Goal: Transaction & Acquisition: Purchase product/service

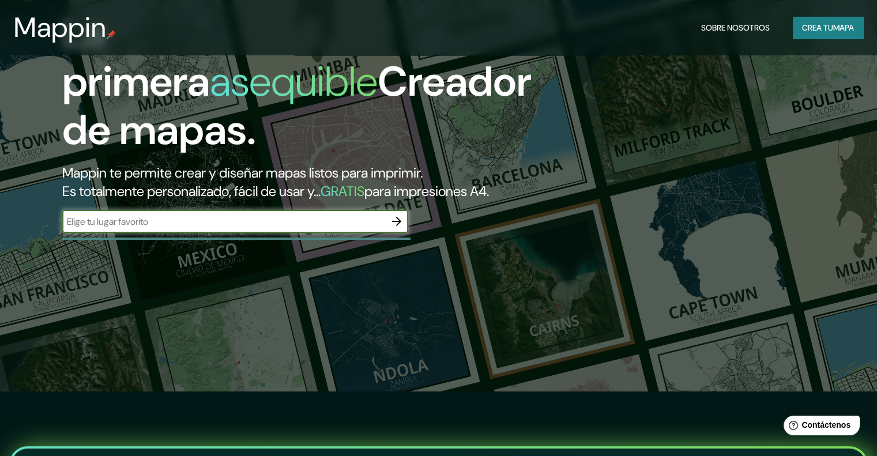
scroll to position [58, 0]
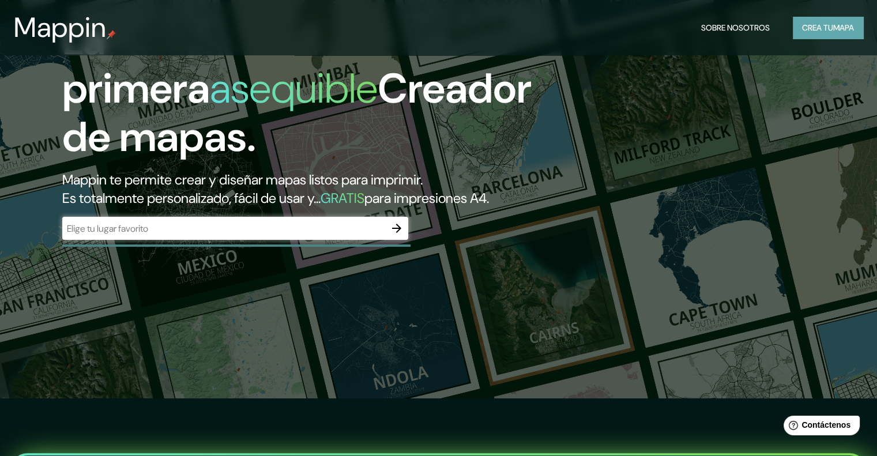
click at [847, 23] on font "mapa" at bounding box center [843, 27] width 21 height 10
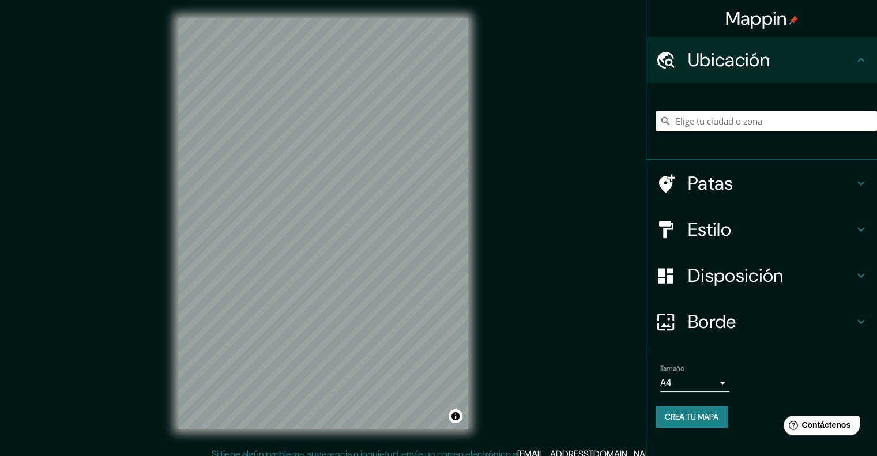
click at [771, 118] on input "Elige tu ciudad o zona" at bounding box center [766, 121] width 221 height 21
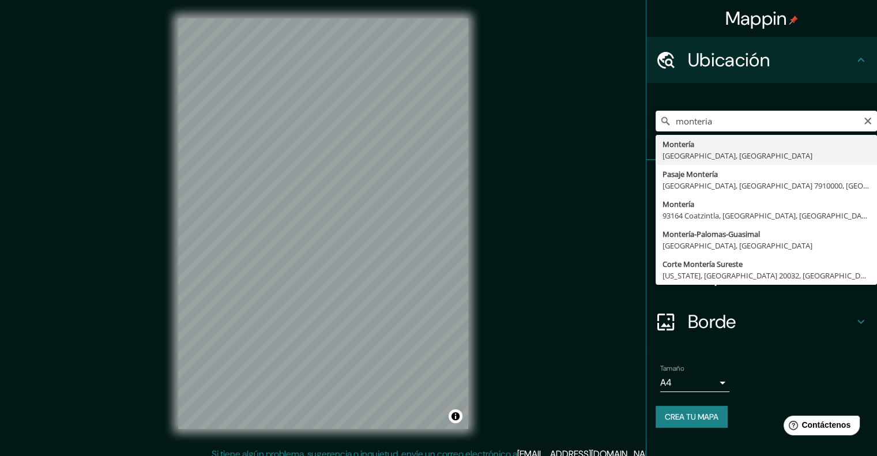
type input "Montería, [GEOGRAPHIC_DATA], [GEOGRAPHIC_DATA]"
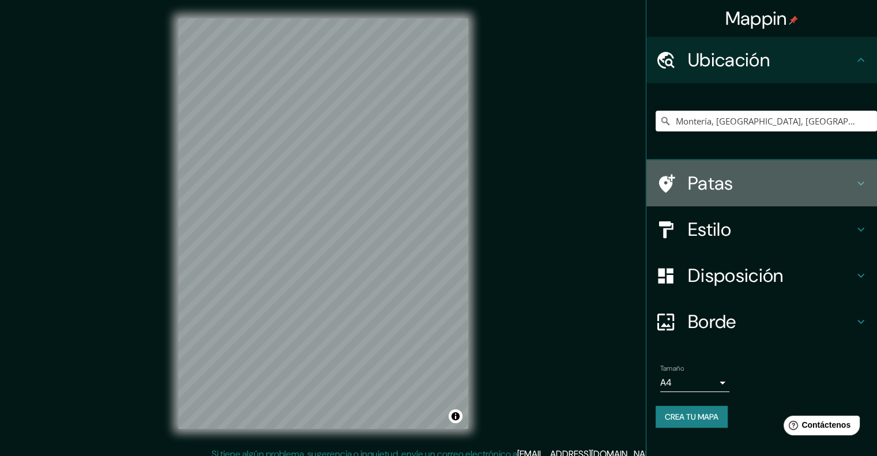
click at [797, 191] on h4 "Patas" at bounding box center [771, 183] width 166 height 23
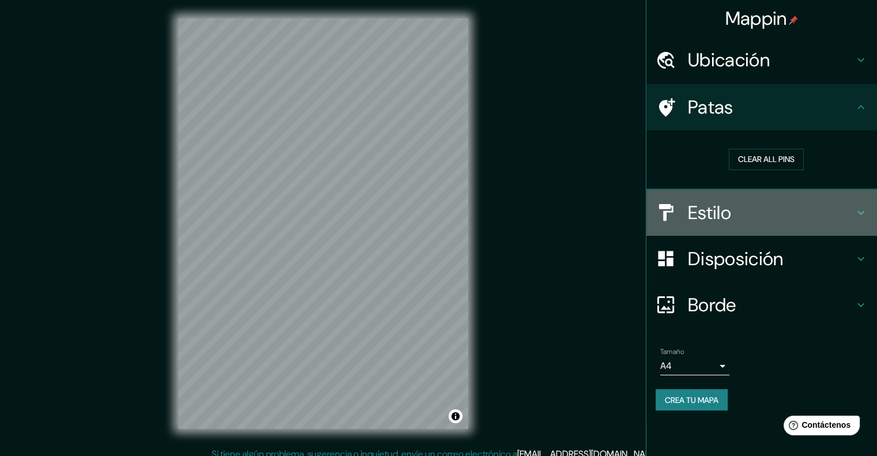
click at [793, 208] on h4 "Estilo" at bounding box center [771, 212] width 166 height 23
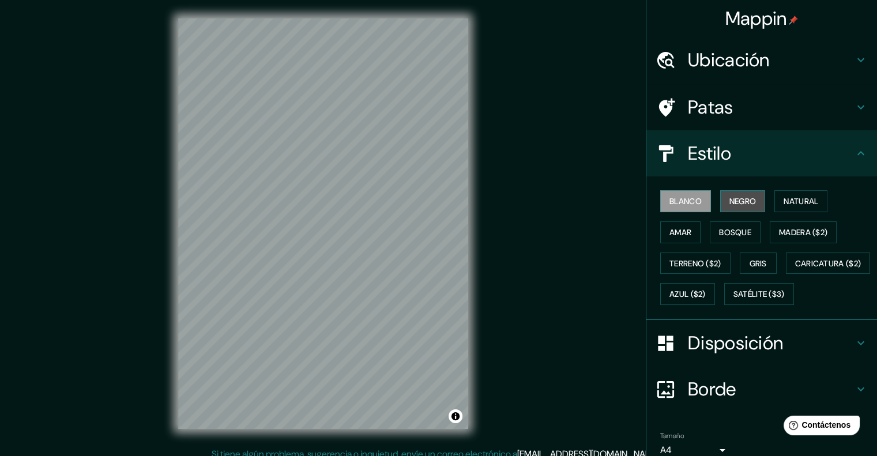
click at [734, 200] on font "Negro" at bounding box center [743, 201] width 27 height 10
click at [681, 201] on font "Blanco" at bounding box center [686, 201] width 32 height 10
click at [784, 196] on font "Natural" at bounding box center [801, 201] width 35 height 10
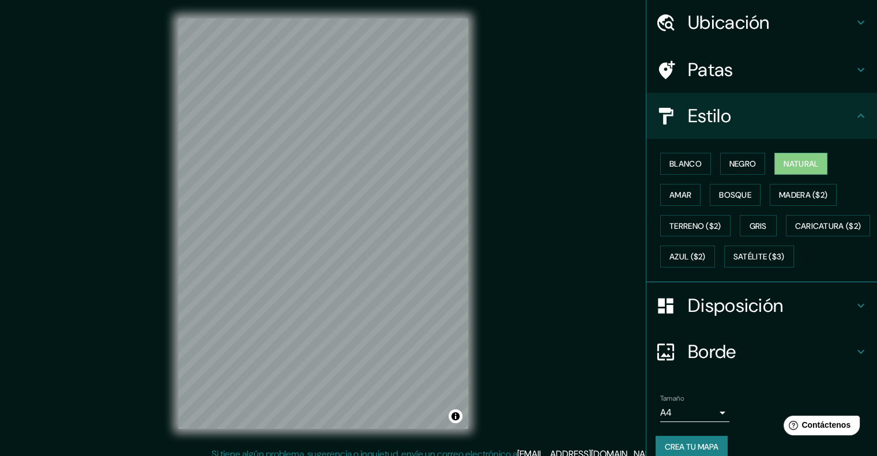
scroll to position [58, 0]
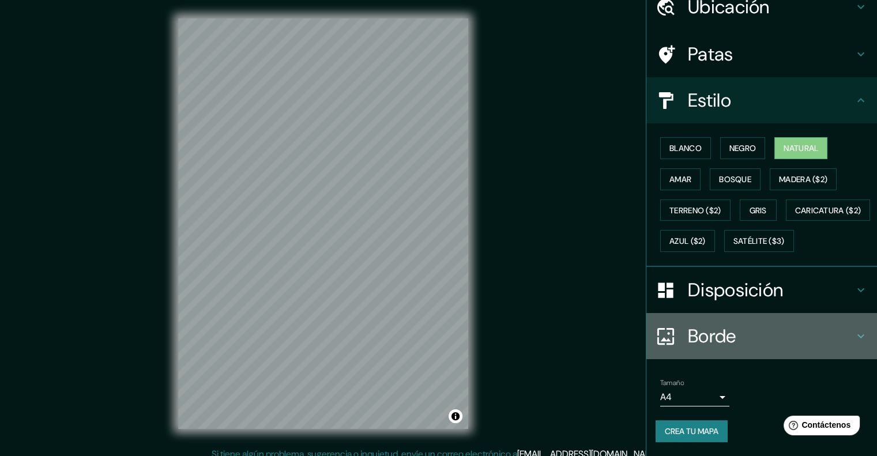
click at [748, 348] on h4 "Borde" at bounding box center [771, 336] width 166 height 23
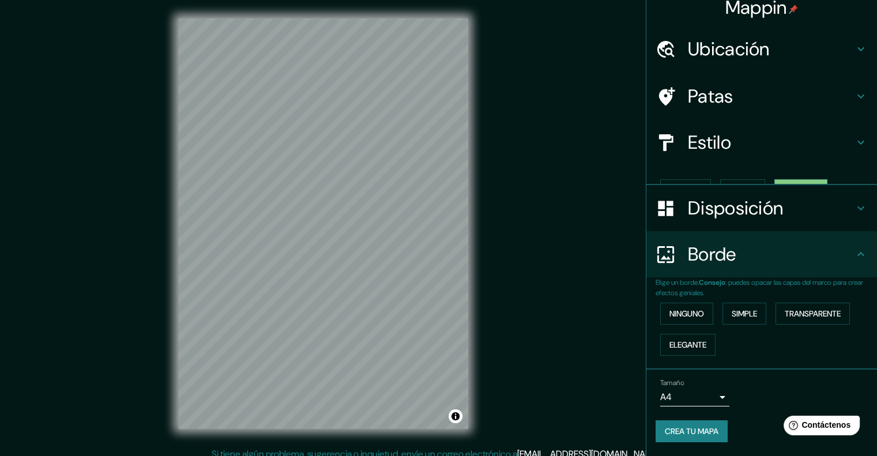
scroll to position [0, 0]
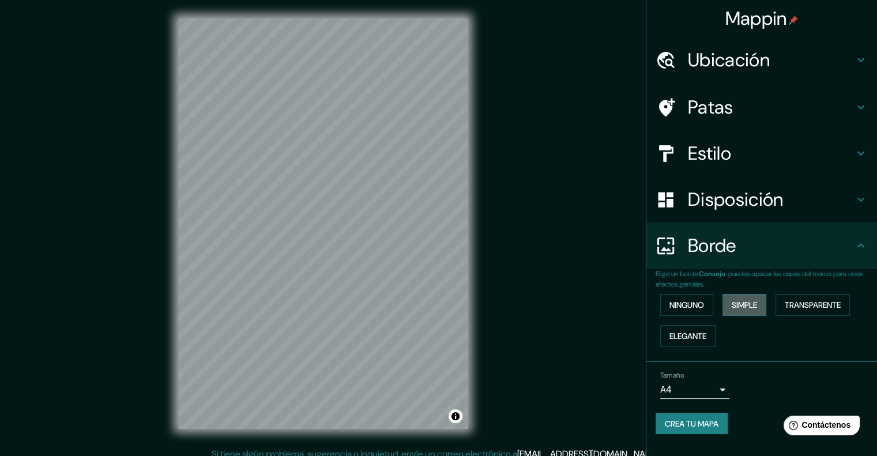
click at [763, 306] on button "Simple" at bounding box center [745, 305] width 44 height 22
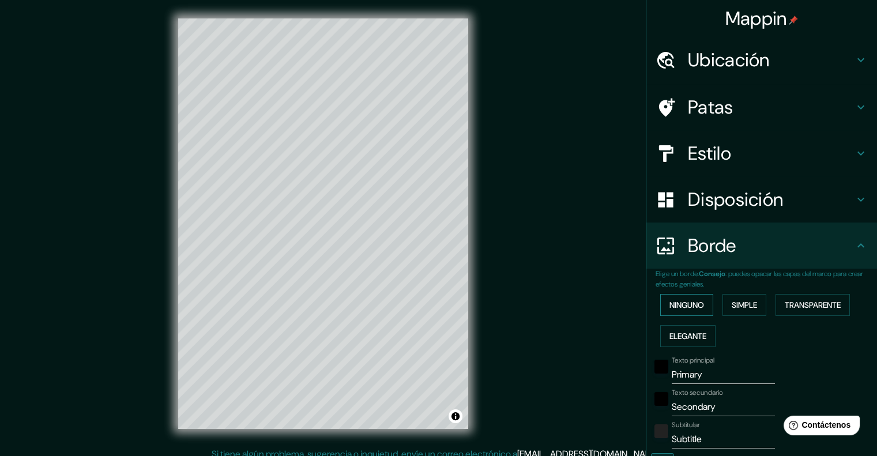
click at [687, 302] on font "Ninguno" at bounding box center [687, 305] width 35 height 10
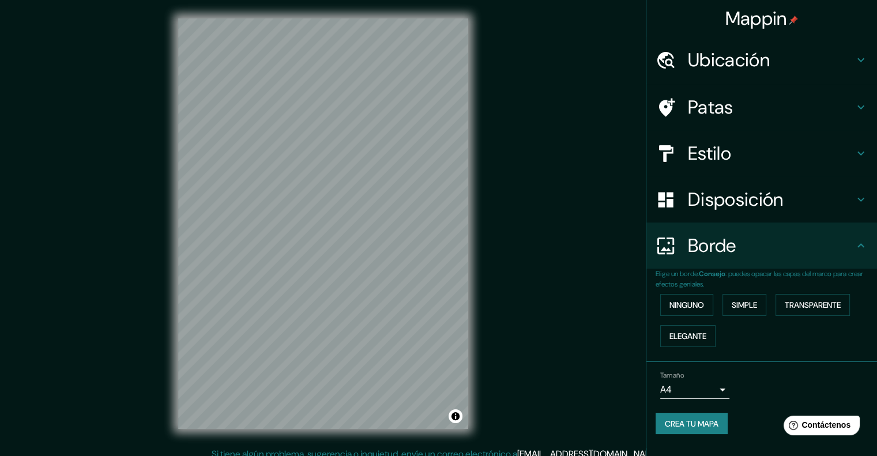
click at [742, 203] on font "Disposición" at bounding box center [735, 199] width 95 height 24
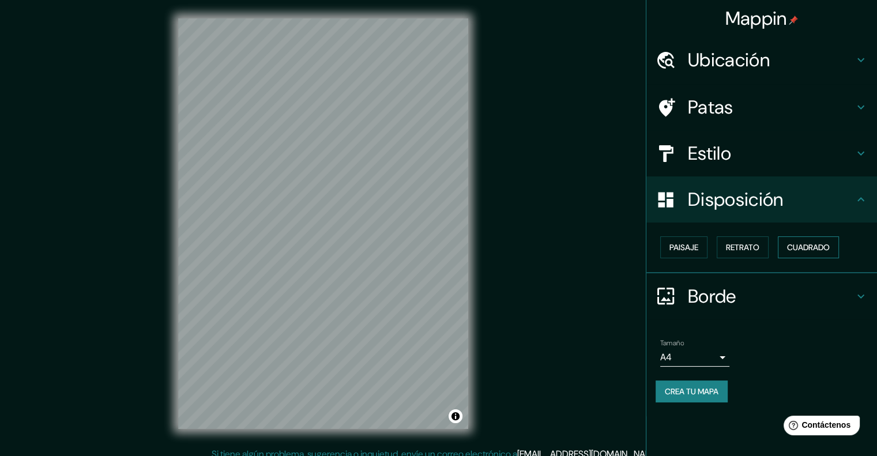
click at [802, 244] on font "Cuadrado" at bounding box center [808, 247] width 43 height 10
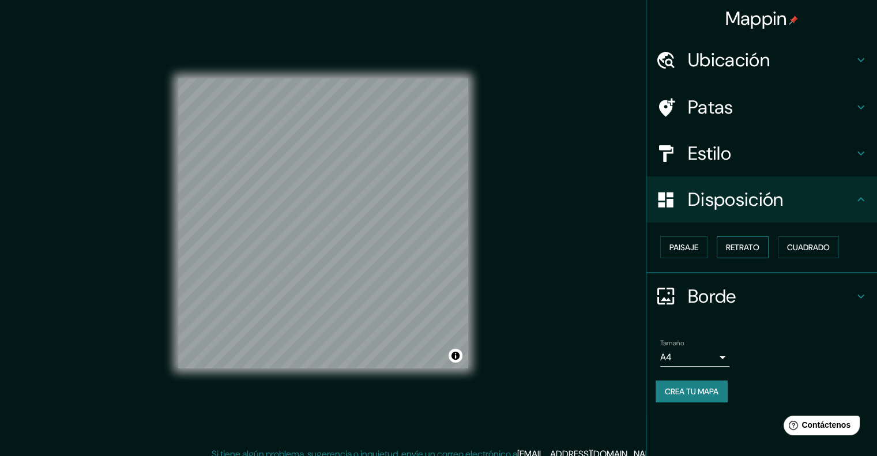
click at [754, 246] on font "Retrato" at bounding box center [742, 247] width 33 height 10
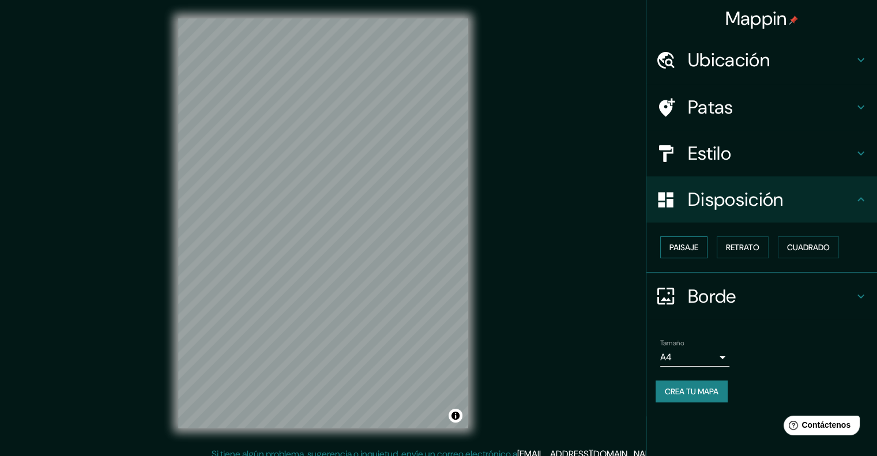
click at [689, 248] on font "Paisaje" at bounding box center [684, 247] width 29 height 10
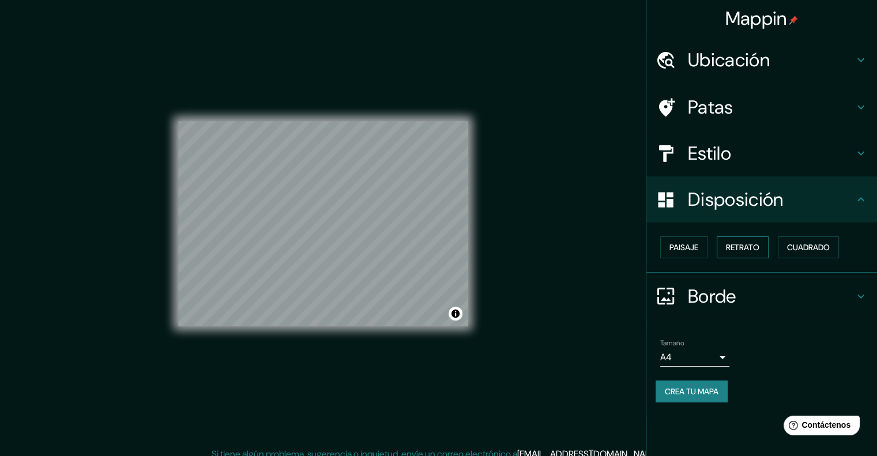
click at [739, 246] on font "Retrato" at bounding box center [742, 247] width 33 height 10
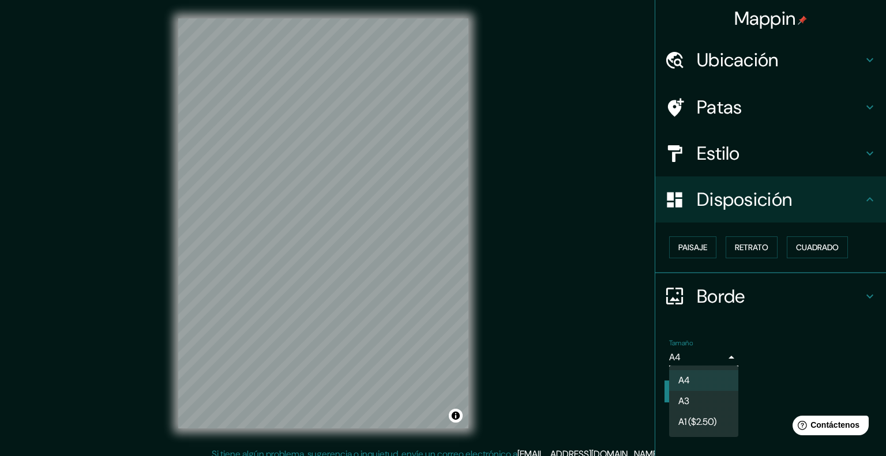
click at [722, 355] on body "Mappin Ubicación Montería, [GEOGRAPHIC_DATA], [GEOGRAPHIC_DATA] Patas Estilo Di…" at bounding box center [443, 228] width 886 height 456
click at [718, 403] on li "A3" at bounding box center [703, 402] width 69 height 21
type input "a4"
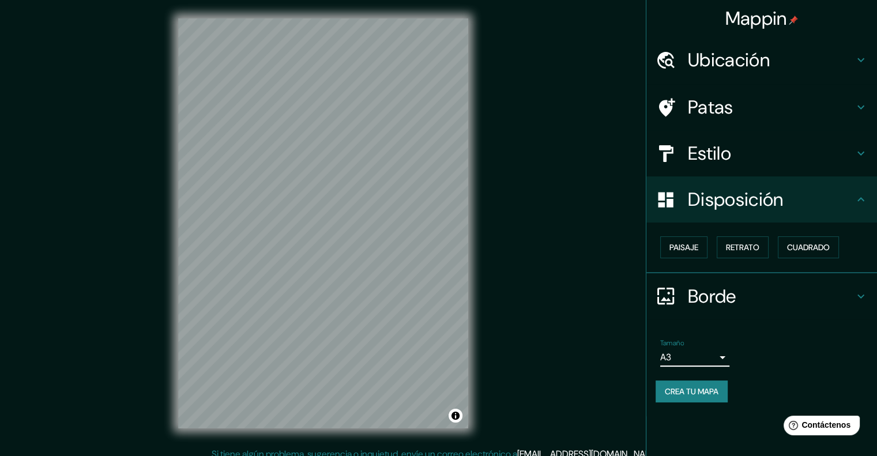
click at [750, 144] on h4 "Estilo" at bounding box center [771, 153] width 166 height 23
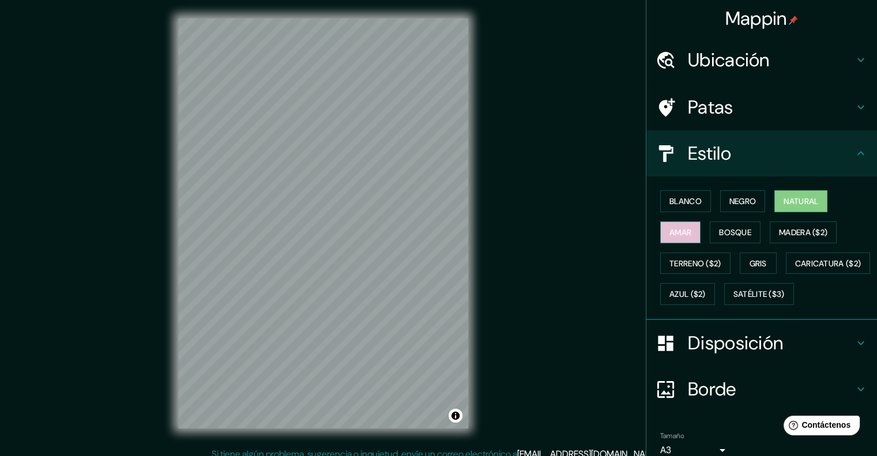
click at [687, 232] on button "Amar" at bounding box center [680, 232] width 40 height 22
click at [719, 237] on font "Bosque" at bounding box center [735, 232] width 32 height 15
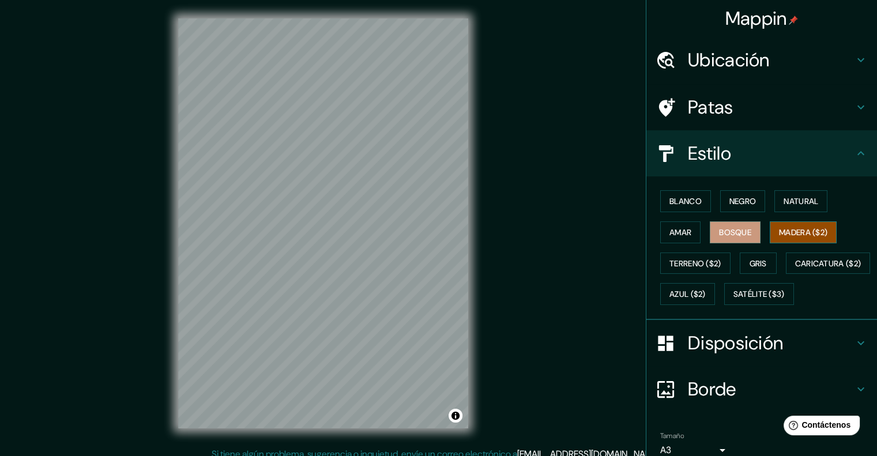
click at [797, 240] on button "Madera ($2)" at bounding box center [803, 232] width 67 height 22
click at [677, 265] on font "Terreno ($2)" at bounding box center [696, 263] width 52 height 10
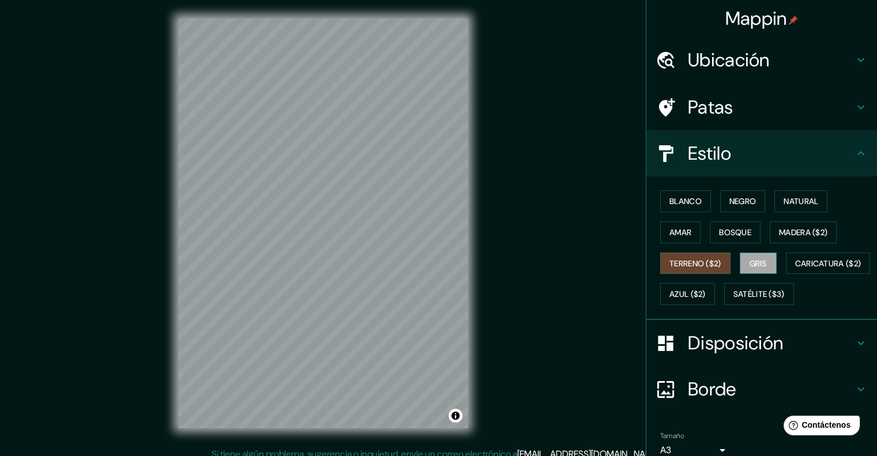
click at [761, 262] on font "Gris" at bounding box center [758, 263] width 17 height 10
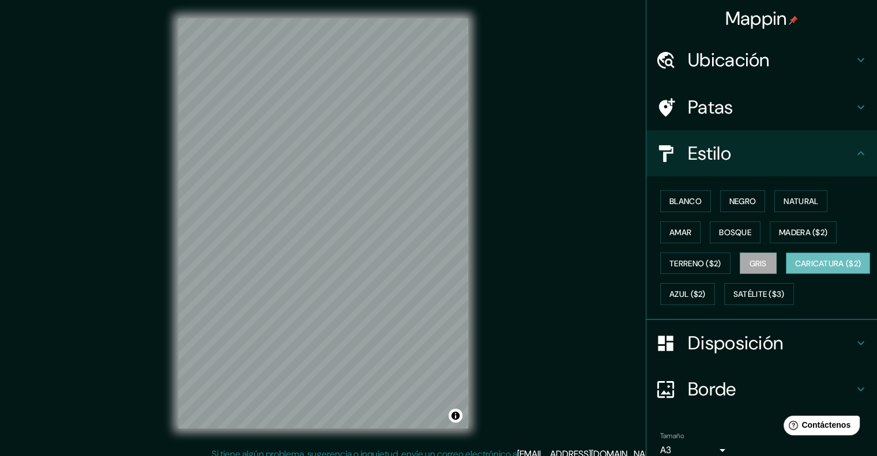
click at [795, 271] on font "Caricatura ($2)" at bounding box center [828, 263] width 66 height 15
click at [706, 292] on font "Azul ($2)" at bounding box center [688, 295] width 36 height 10
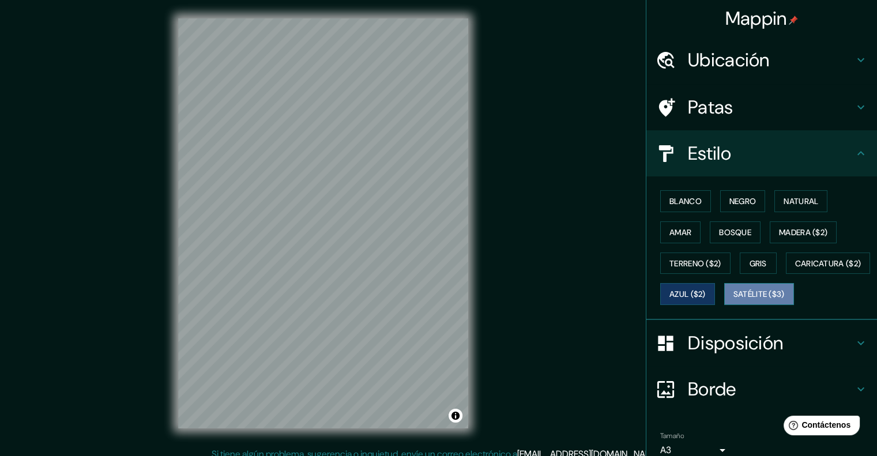
click at [734, 300] on font "Satélite ($3)" at bounding box center [759, 295] width 51 height 10
click at [685, 205] on font "Blanco" at bounding box center [686, 201] width 32 height 10
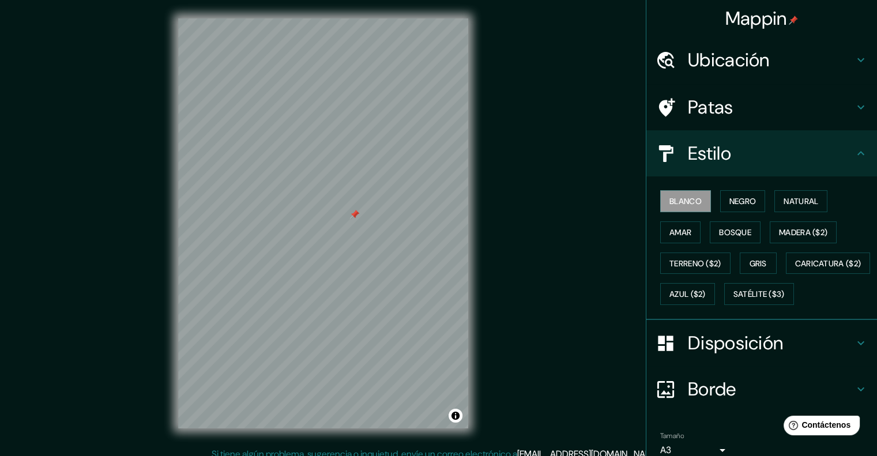
drag, startPoint x: 375, startPoint y: 241, endPoint x: 360, endPoint y: 216, distance: 28.5
click at [359, 216] on div at bounding box center [354, 214] width 9 height 9
drag, startPoint x: 358, startPoint y: 212, endPoint x: 345, endPoint y: 194, distance: 22.3
click at [343, 194] on div at bounding box center [337, 193] width 9 height 9
click at [341, 18] on div at bounding box center [323, 18] width 290 height 0
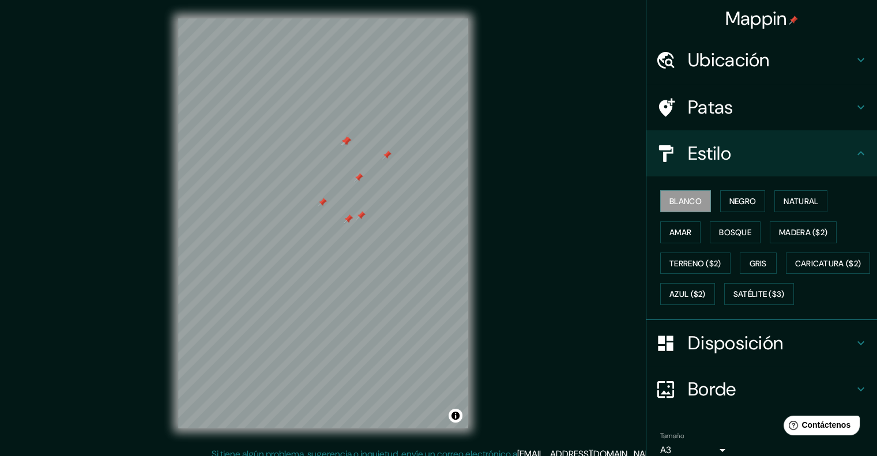
click at [342, 18] on div at bounding box center [323, 18] width 290 height 0
click at [750, 106] on h4 "Patas" at bounding box center [771, 107] width 166 height 23
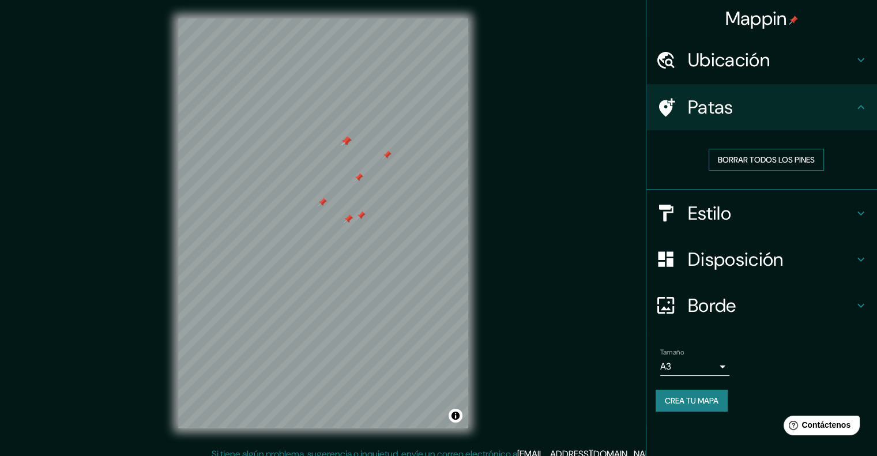
click at [741, 156] on font "Borrar todos los pines" at bounding box center [766, 160] width 97 height 10
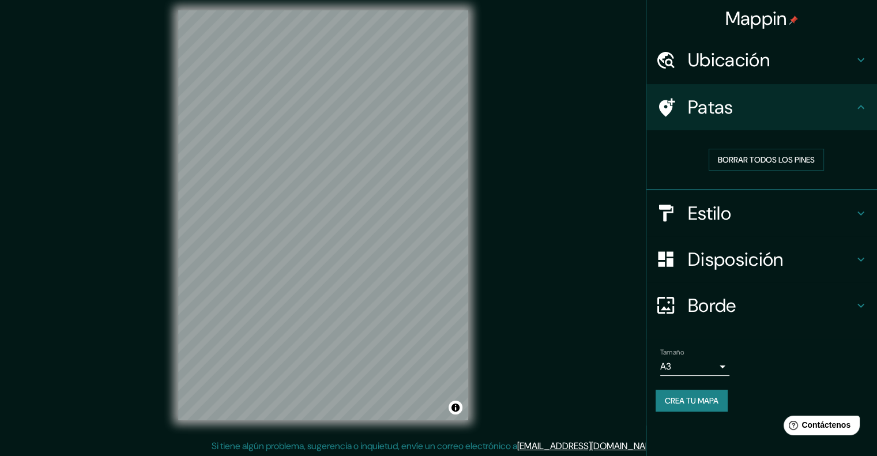
scroll to position [9, 0]
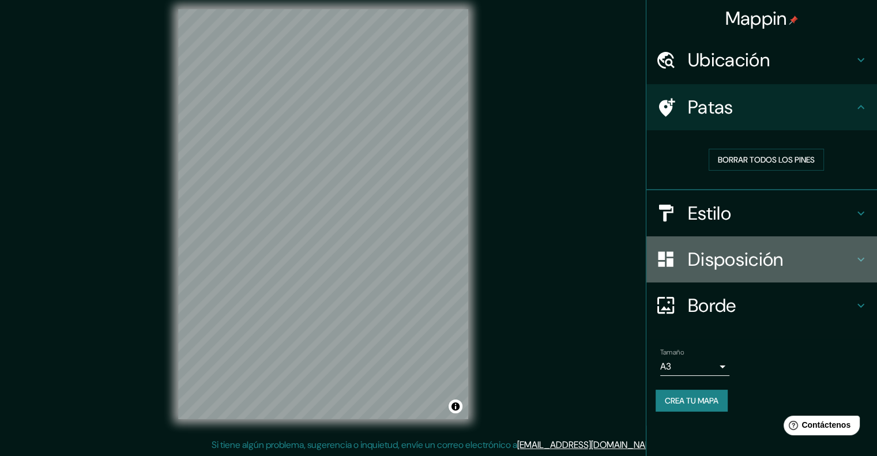
click at [764, 242] on div "Disposición" at bounding box center [762, 259] width 231 height 46
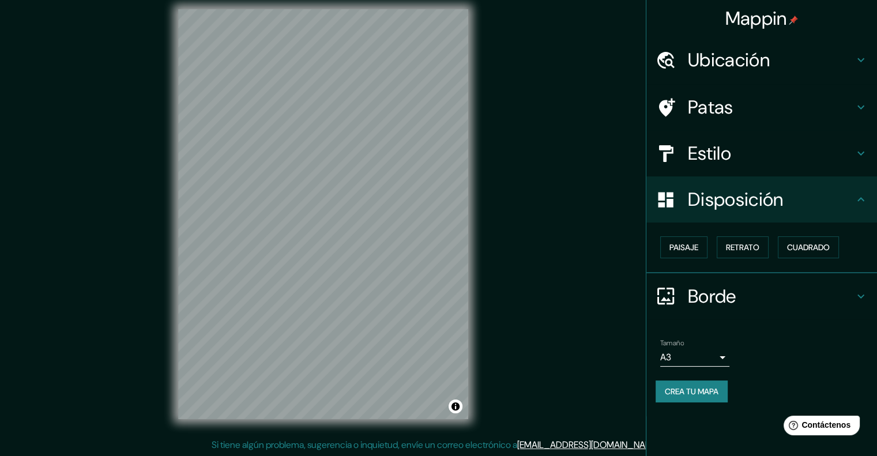
click at [748, 209] on font "Disposición" at bounding box center [735, 199] width 95 height 24
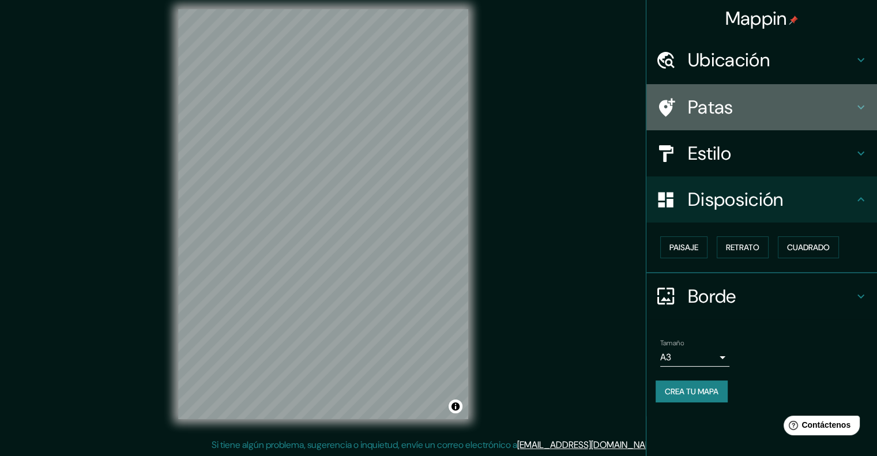
click at [749, 100] on h4 "Patas" at bounding box center [771, 107] width 166 height 23
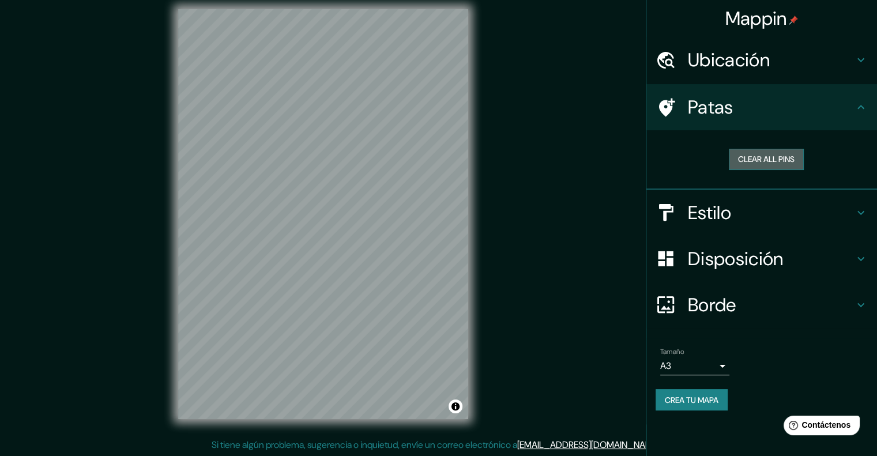
click at [769, 166] on button "Clear all pins" at bounding box center [766, 159] width 75 height 21
click at [757, 159] on button "Clear all pins" at bounding box center [766, 159] width 75 height 21
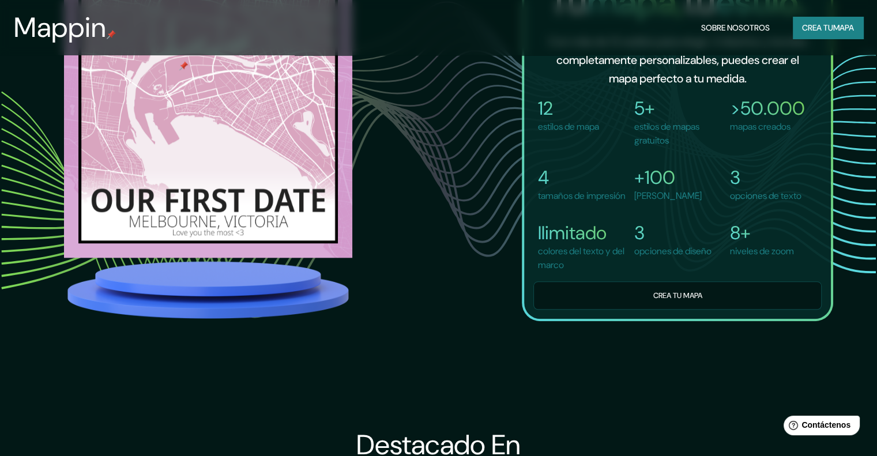
scroll to position [981, 0]
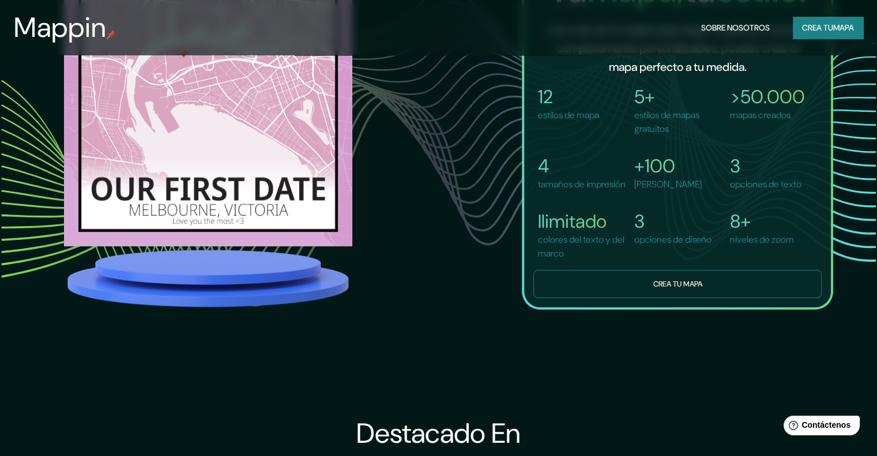
click at [603, 298] on button "Crea tu mapa" at bounding box center [678, 284] width 288 height 28
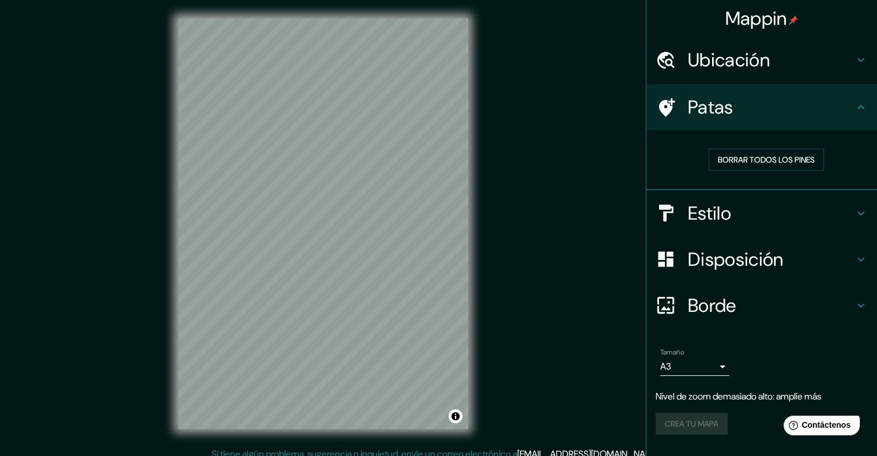
click at [748, 71] on font "Ubicación" at bounding box center [729, 60] width 82 height 24
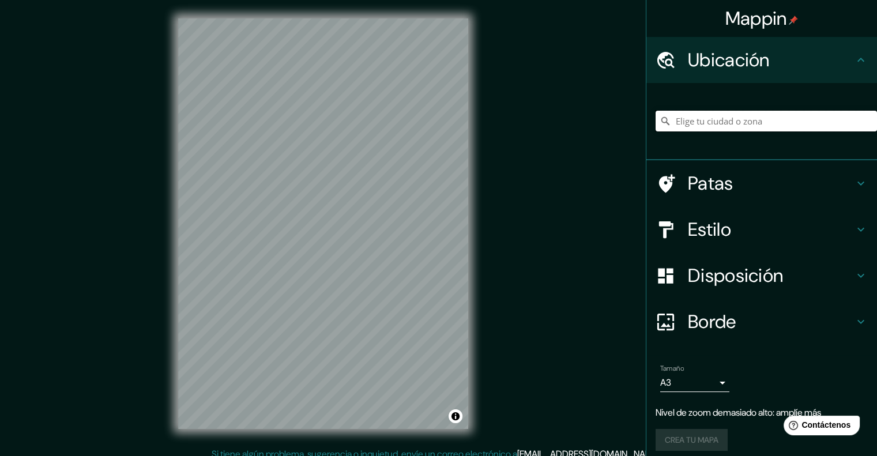
drag, startPoint x: 748, startPoint y: 122, endPoint x: 745, endPoint y: 128, distance: 6.8
click at [745, 126] on input "Elige tu ciudad o zona" at bounding box center [766, 121] width 221 height 21
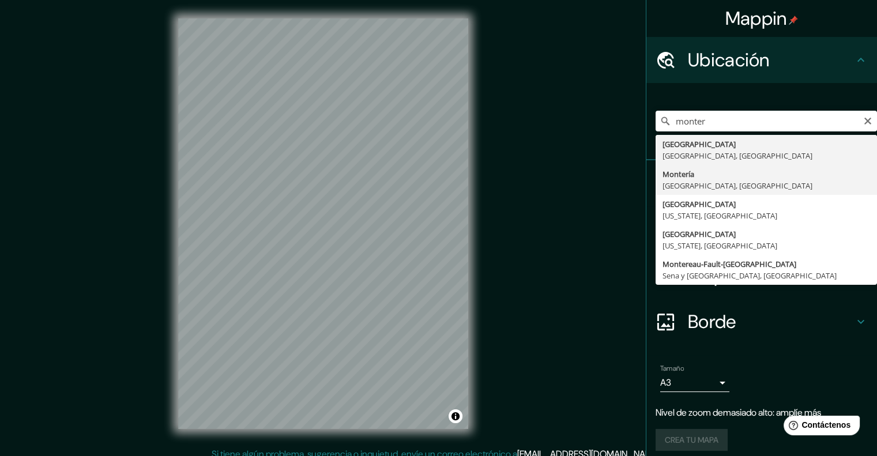
type input "Montería, [GEOGRAPHIC_DATA], [GEOGRAPHIC_DATA]"
